Goal: Task Accomplishment & Management: Manage account settings

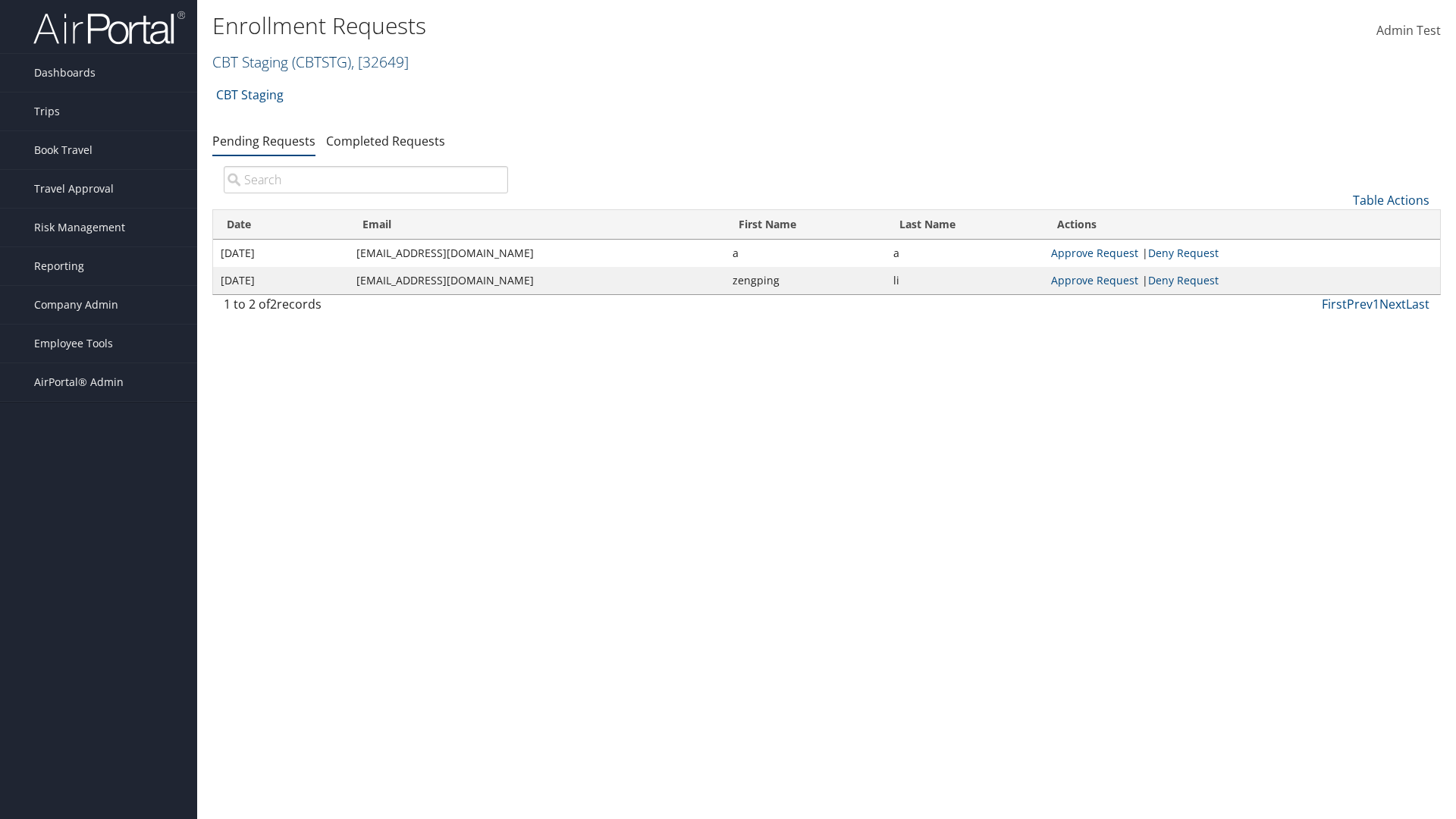
click at [250, 61] on link "CBT Staging ( CBTSTG ) , [ 32649 ]" at bounding box center [311, 62] width 197 height 21
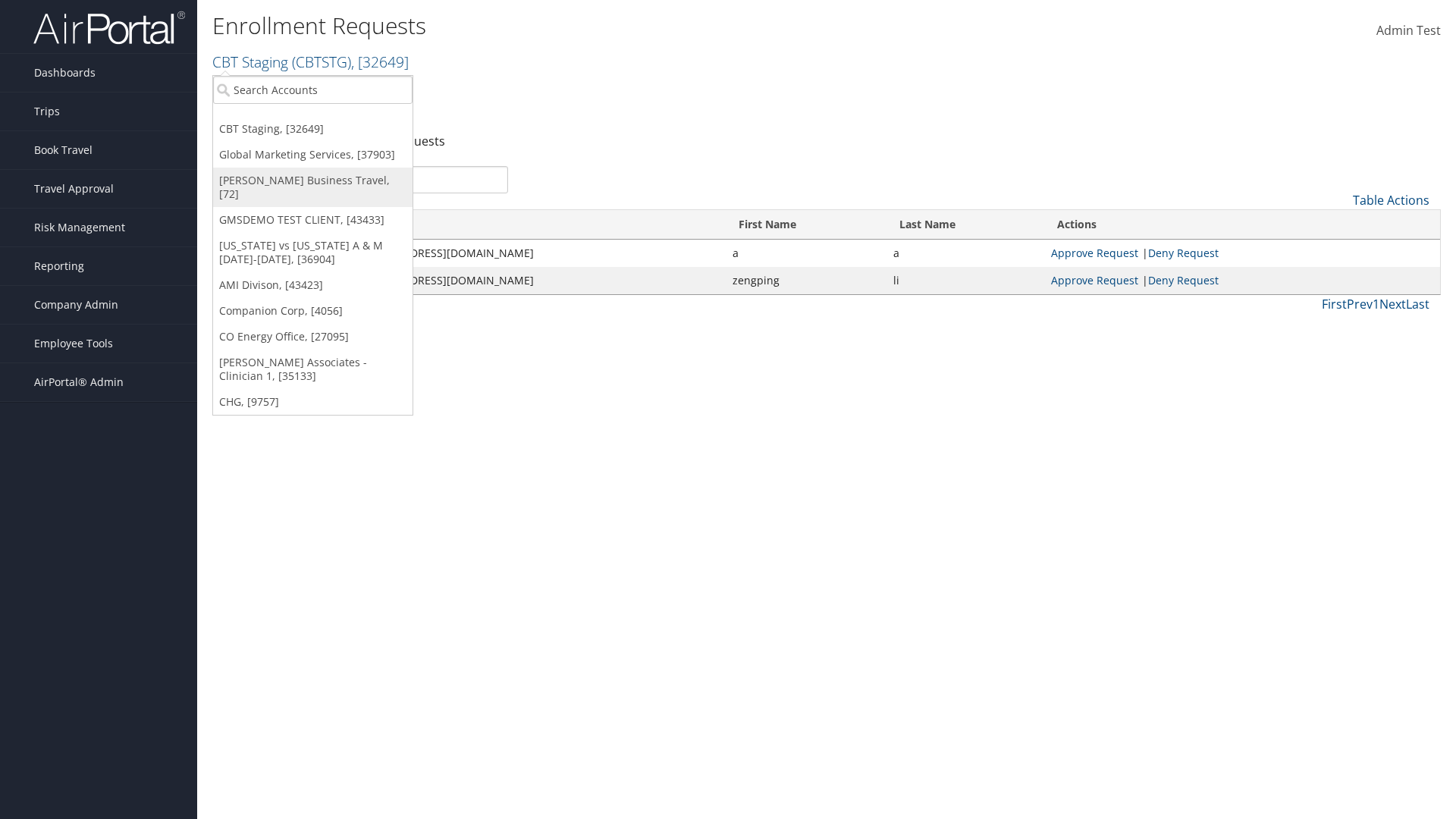
click at [312, 180] on link "[PERSON_NAME] Business Travel, [72]" at bounding box center [312, 187] width 199 height 40
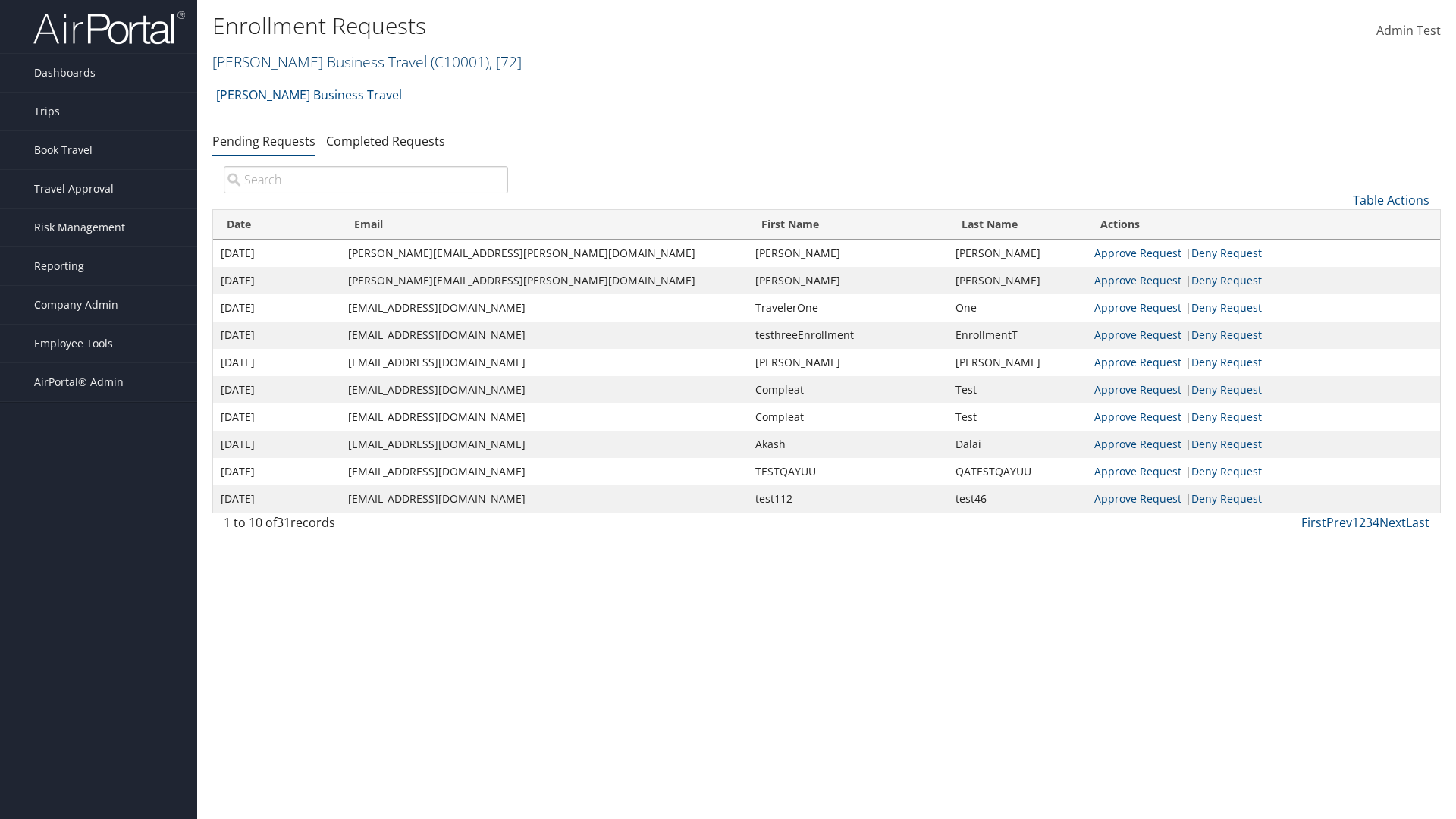
click at [312, 61] on link "Christopherson Business Travel ( C10001 ) , [ 72 ]" at bounding box center [367, 62] width 310 height 21
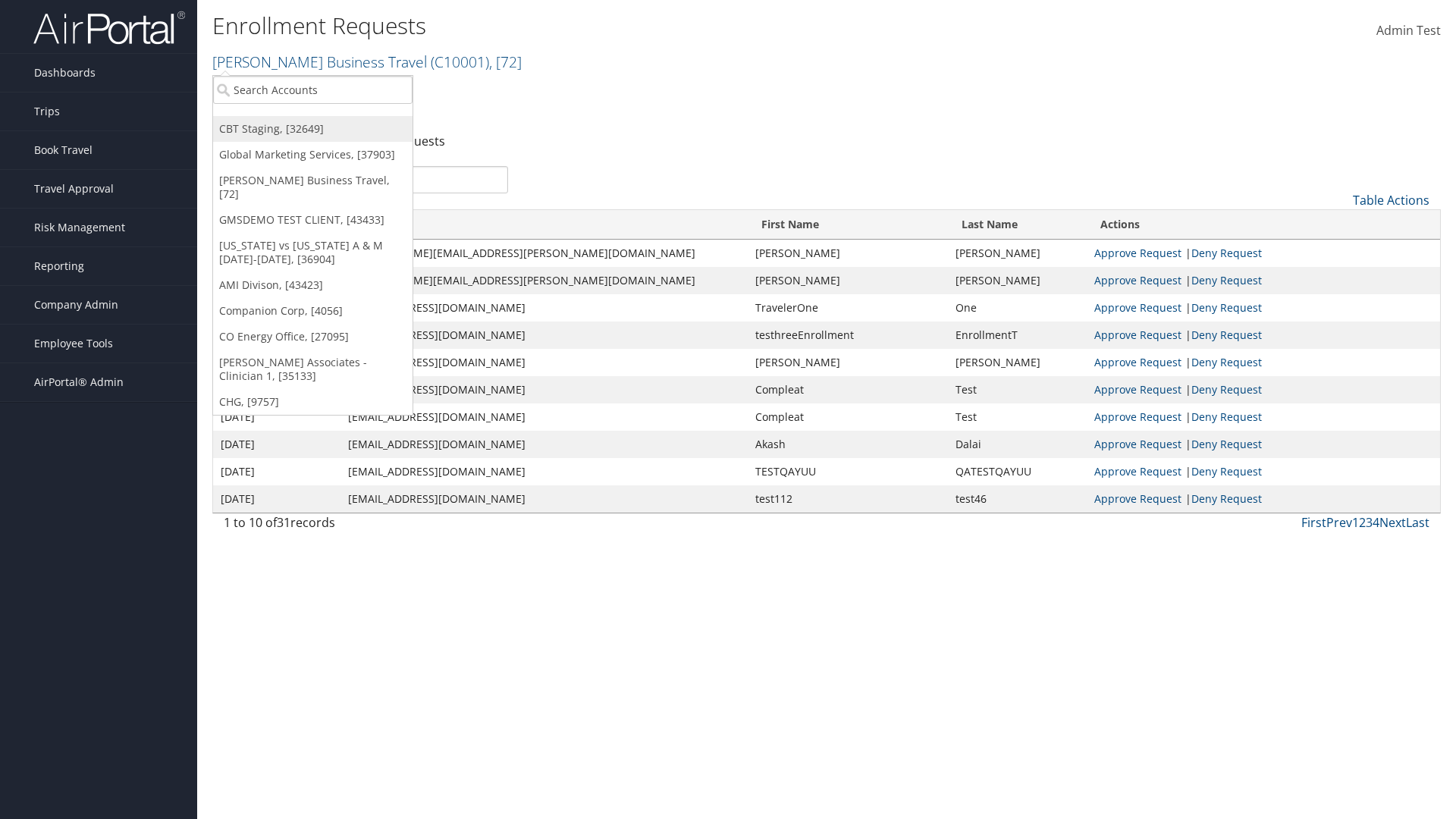
click at [312, 129] on link "CBT Staging, [32649]" at bounding box center [312, 129] width 199 height 26
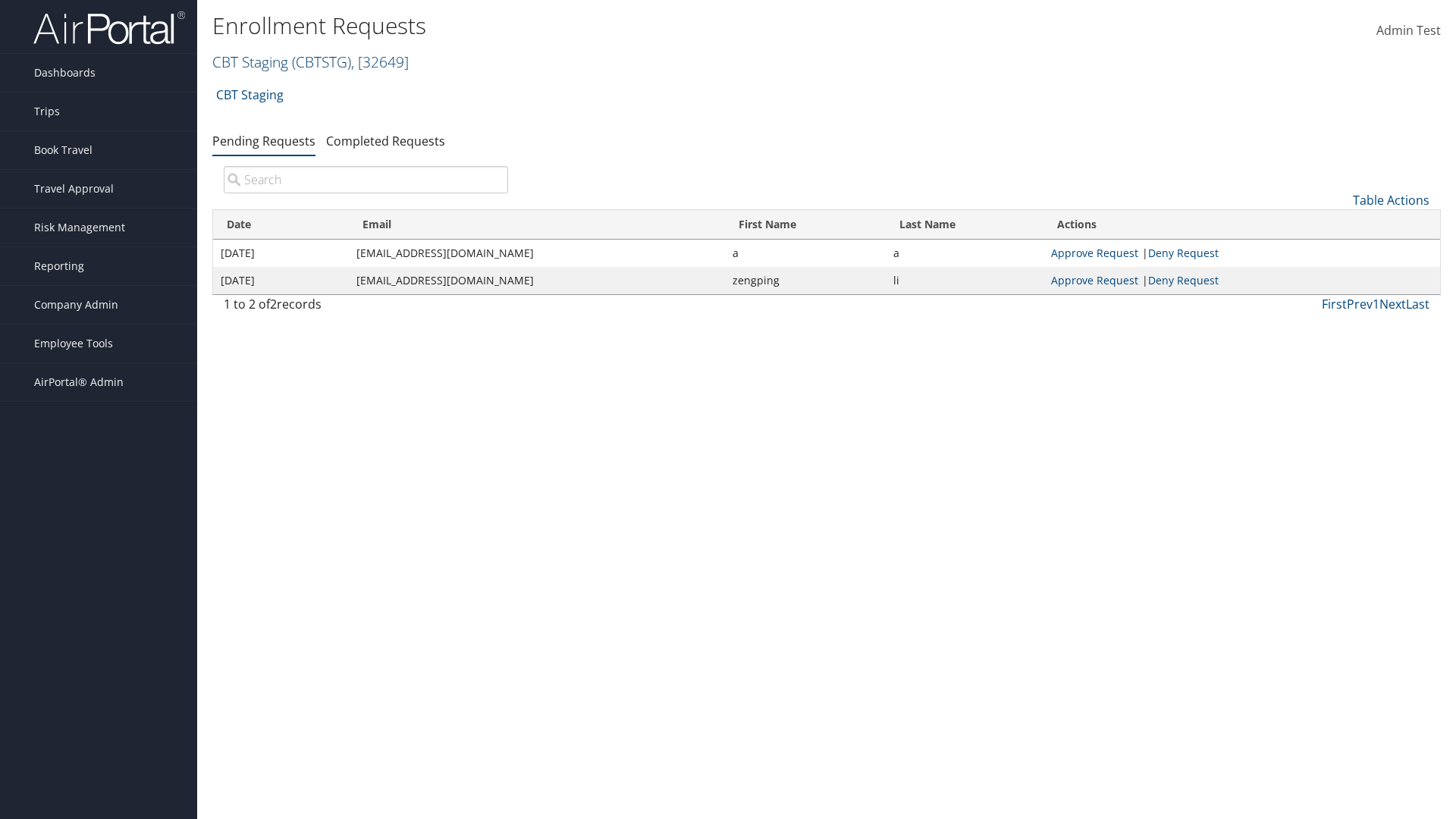
click at [250, 61] on link "CBT Staging ( CBTSTG ) , [ 32649 ]" at bounding box center [311, 62] width 197 height 21
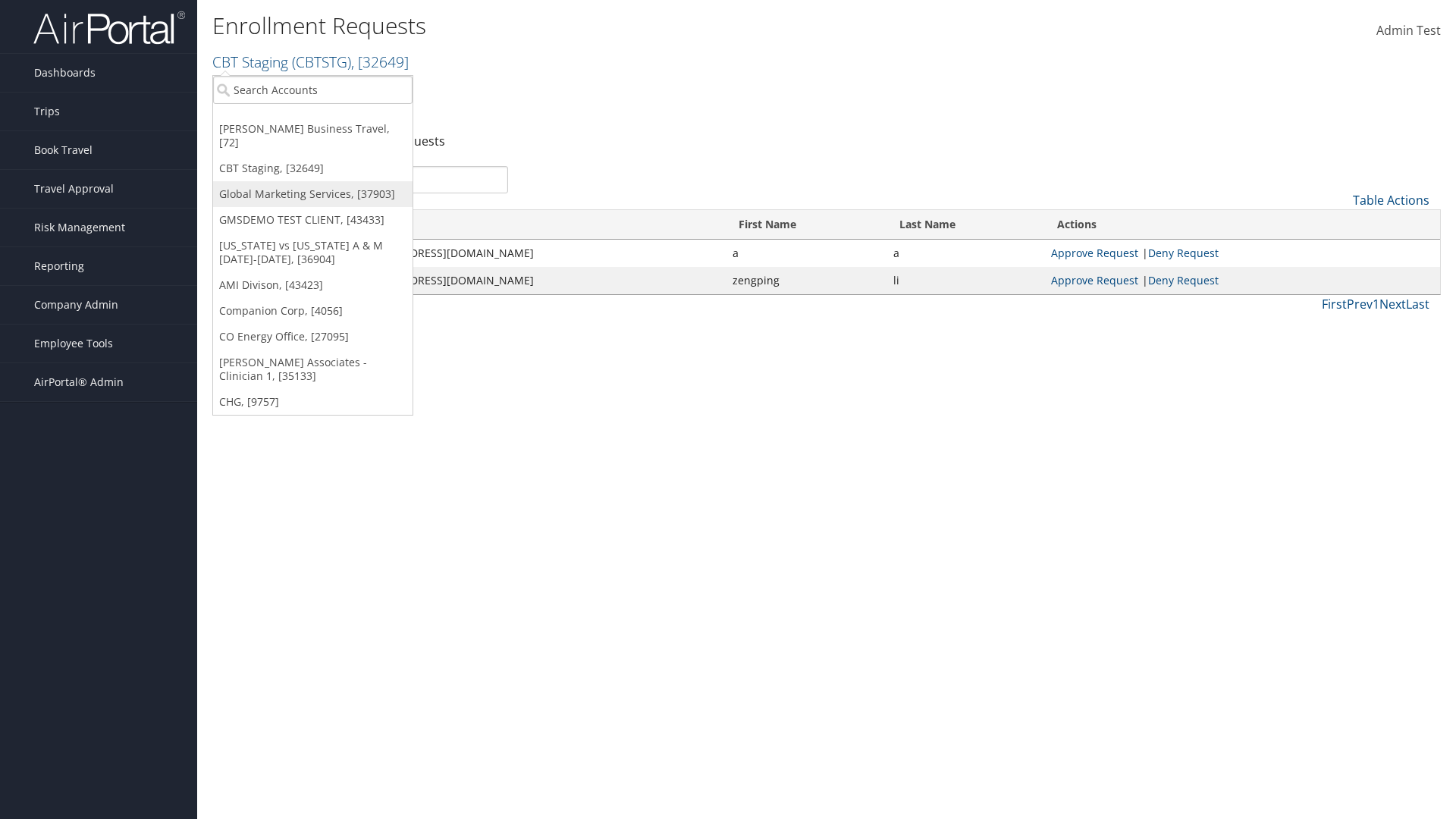
click at [312, 181] on link "Global Marketing Services, [37903]" at bounding box center [312, 194] width 199 height 26
